Goal: Task Accomplishment & Management: Manage account settings

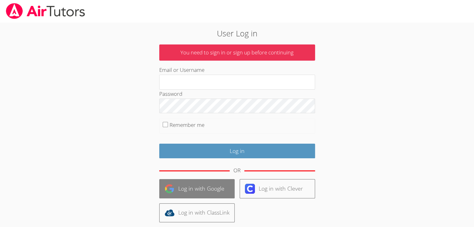
type input "[EMAIL_ADDRESS][DOMAIN_NAME]"
click at [210, 193] on link "Log in with Google" at bounding box center [196, 188] width 75 height 19
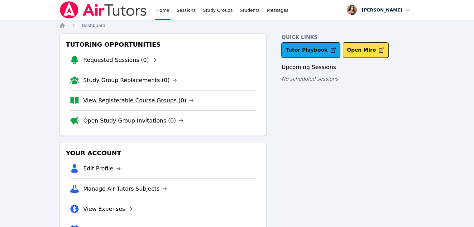
click at [143, 102] on link "View Registerable Course Groups (0)" at bounding box center [138, 100] width 111 height 9
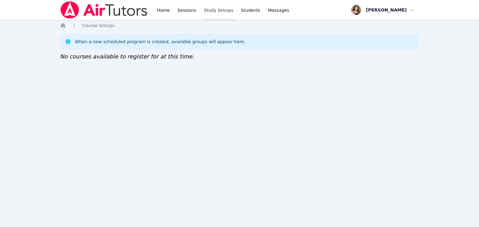
click at [217, 13] on link "Study Groups" at bounding box center [218, 10] width 32 height 20
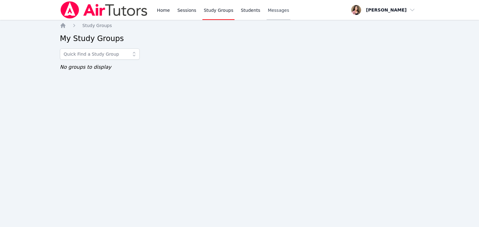
click at [268, 12] on span "Messages" at bounding box center [278, 10] width 21 height 6
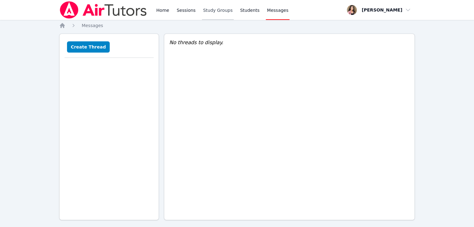
click at [221, 12] on link "Study Groups" at bounding box center [218, 10] width 32 height 20
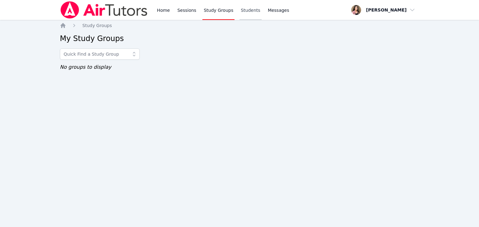
click at [247, 11] on link "Students" at bounding box center [250, 10] width 22 height 20
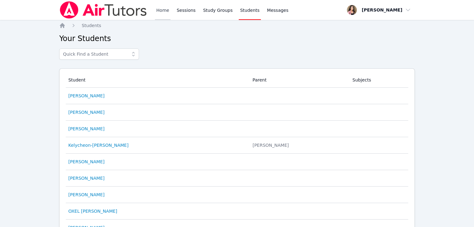
click at [167, 12] on link "Home" at bounding box center [162, 10] width 15 height 20
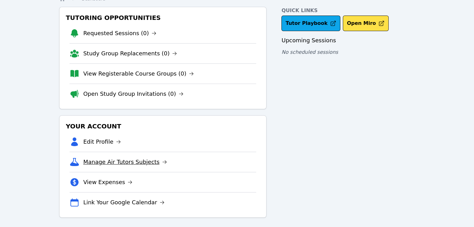
scroll to position [29, 0]
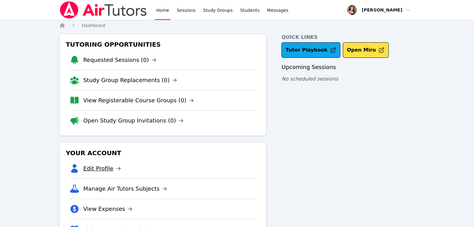
click at [102, 165] on link "Edit Profile" at bounding box center [102, 168] width 38 height 9
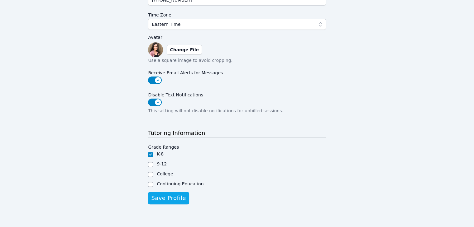
scroll to position [158, 0]
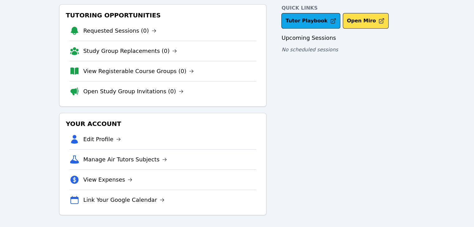
click at [107, 138] on link "Edit Profile" at bounding box center [102, 139] width 38 height 9
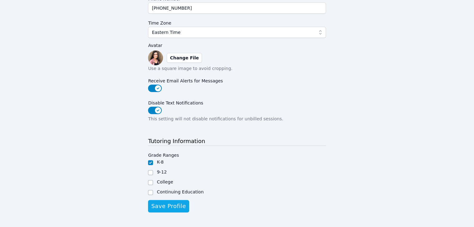
scroll to position [158, 0]
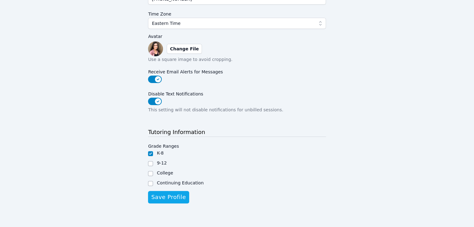
scroll to position [29, 0]
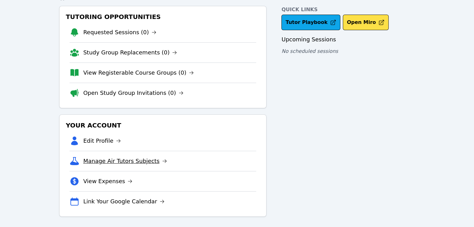
scroll to position [29, 0]
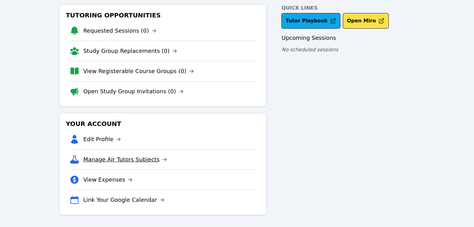
click at [135, 156] on link "Manage Air Tutors Subjects" at bounding box center [125, 159] width 84 height 9
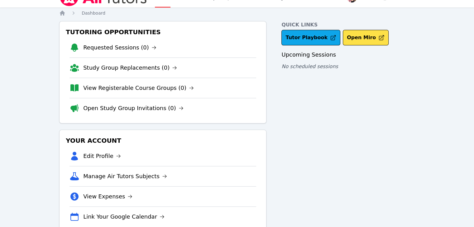
scroll to position [29, 0]
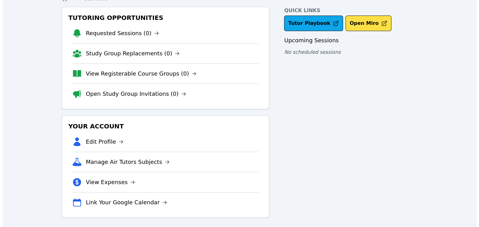
scroll to position [29, 0]
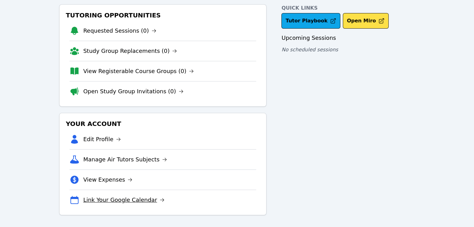
click at [128, 201] on link "Link Your Google Calendar" at bounding box center [123, 200] width 81 height 9
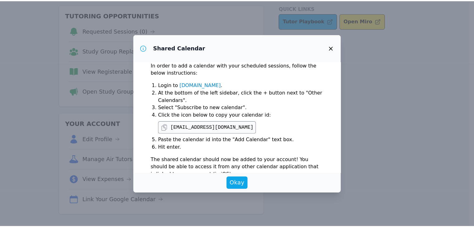
scroll to position [15, 0]
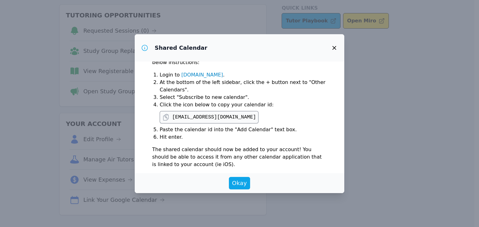
click at [334, 48] on icon "button" at bounding box center [334, 48] width 4 height 4
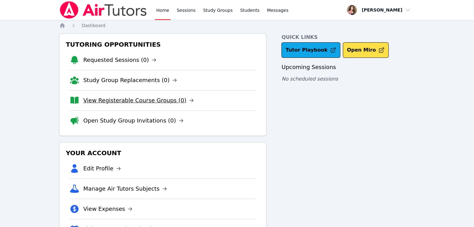
click at [131, 100] on link "View Registerable Course Groups (0)" at bounding box center [138, 100] width 111 height 9
